Goal: Information Seeking & Learning: Learn about a topic

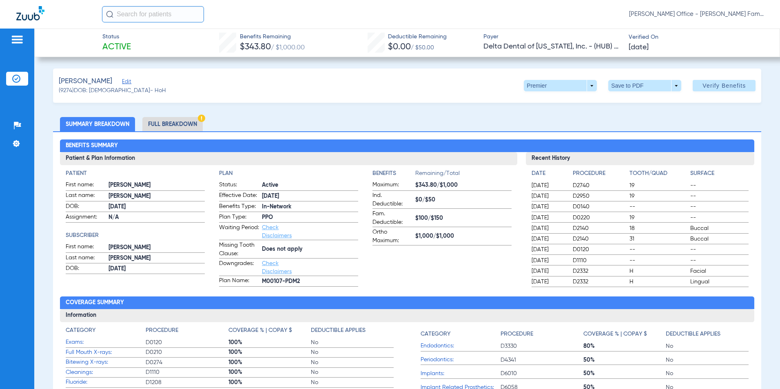
click at [164, 126] on li "Full Breakdown" at bounding box center [172, 124] width 60 height 14
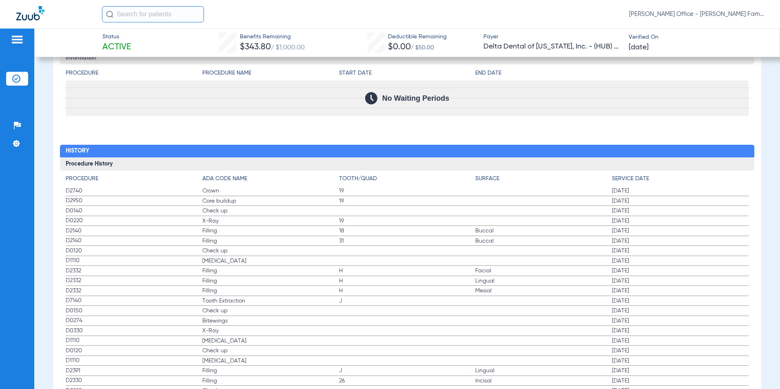
scroll to position [1142, 0]
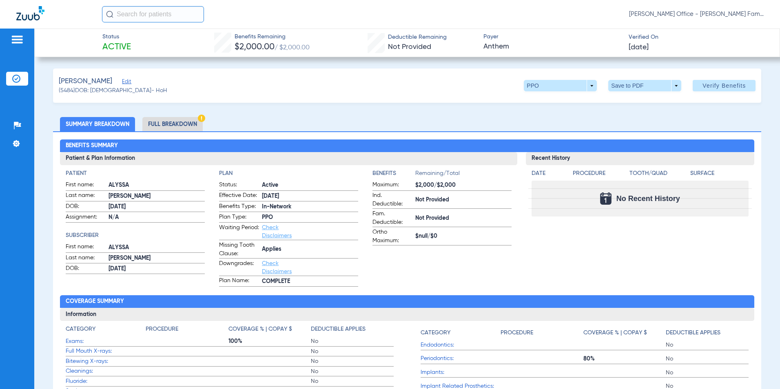
click at [181, 124] on li "Full Breakdown" at bounding box center [172, 124] width 60 height 14
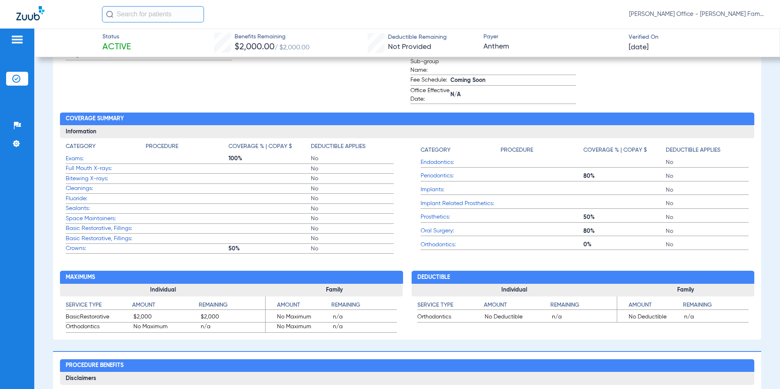
scroll to position [228, 0]
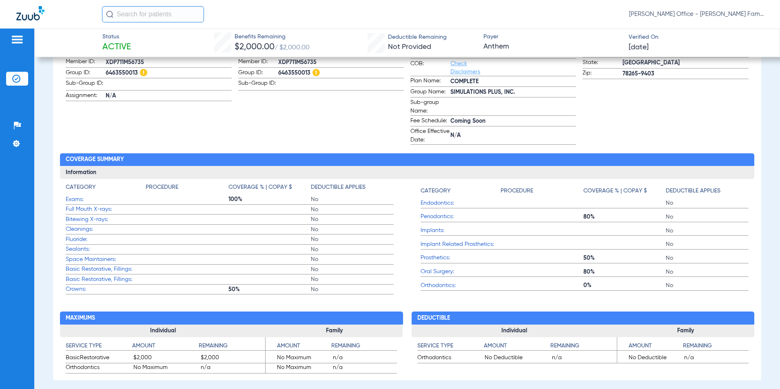
click at [97, 220] on span "Bitewing X-rays:" at bounding box center [106, 219] width 80 height 9
